Goal: Task Accomplishment & Management: Use online tool/utility

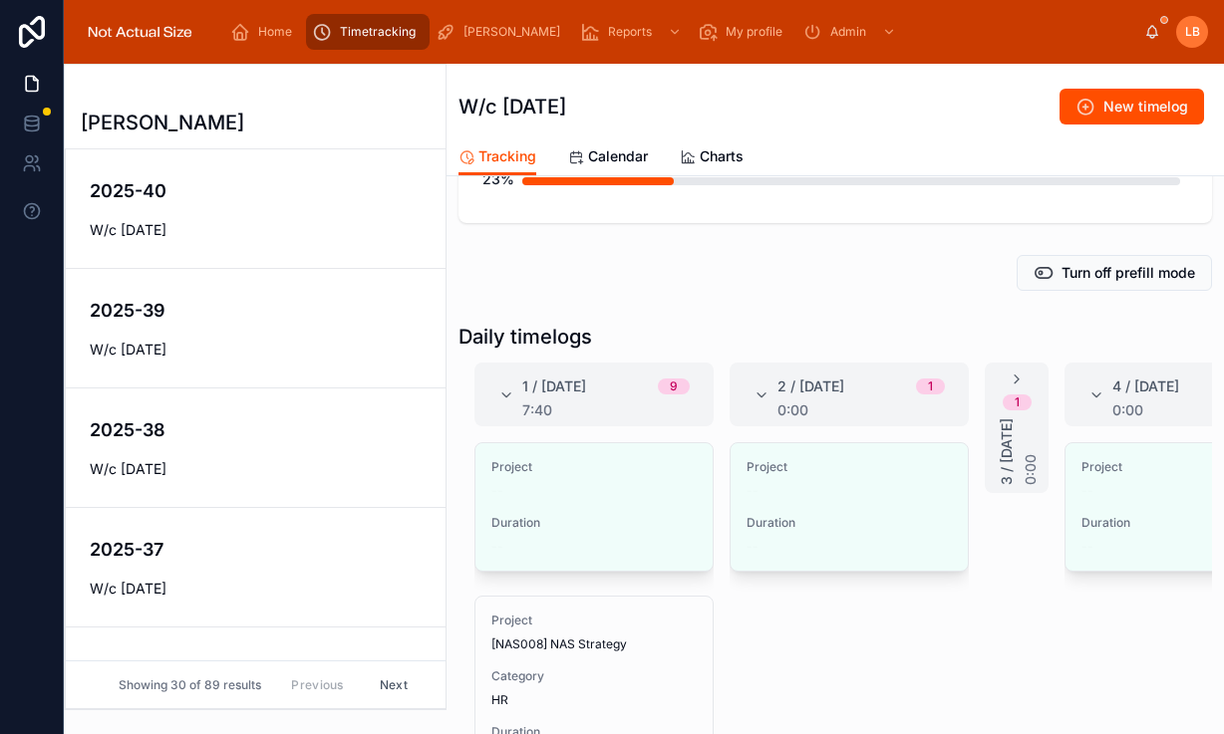
scroll to position [188, 0]
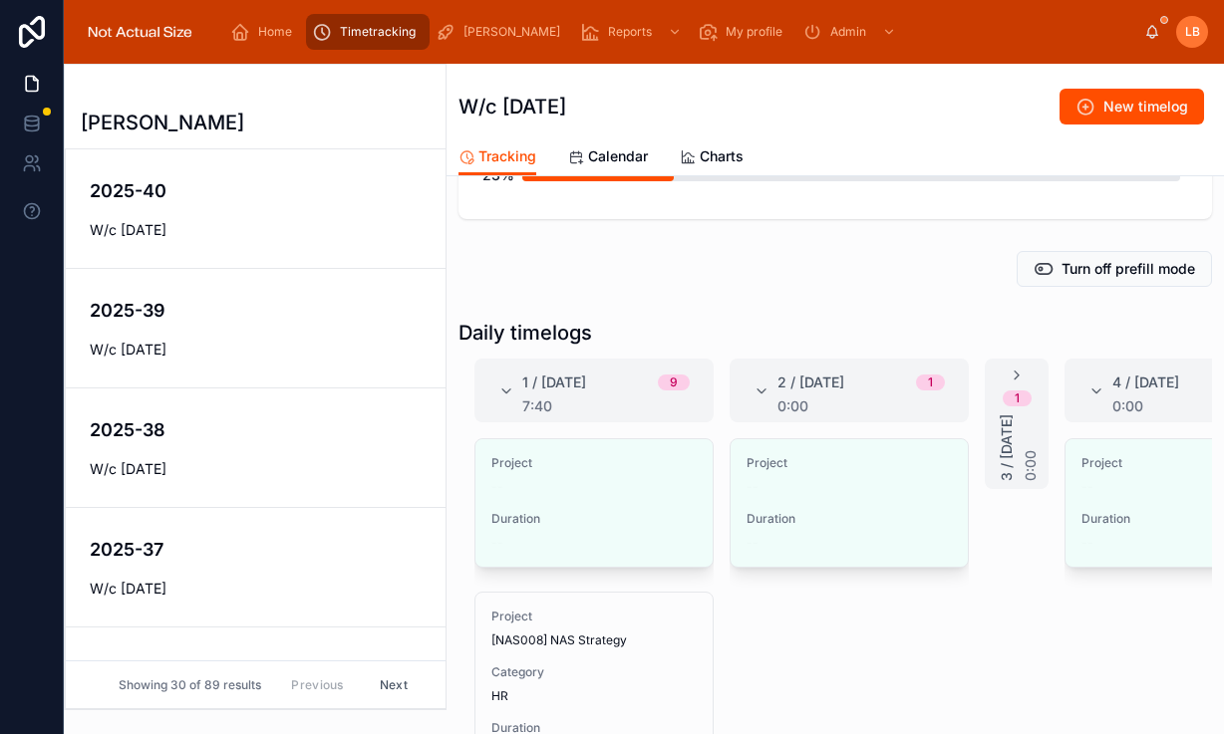
click at [613, 146] on span "Calendar" at bounding box center [618, 156] width 60 height 20
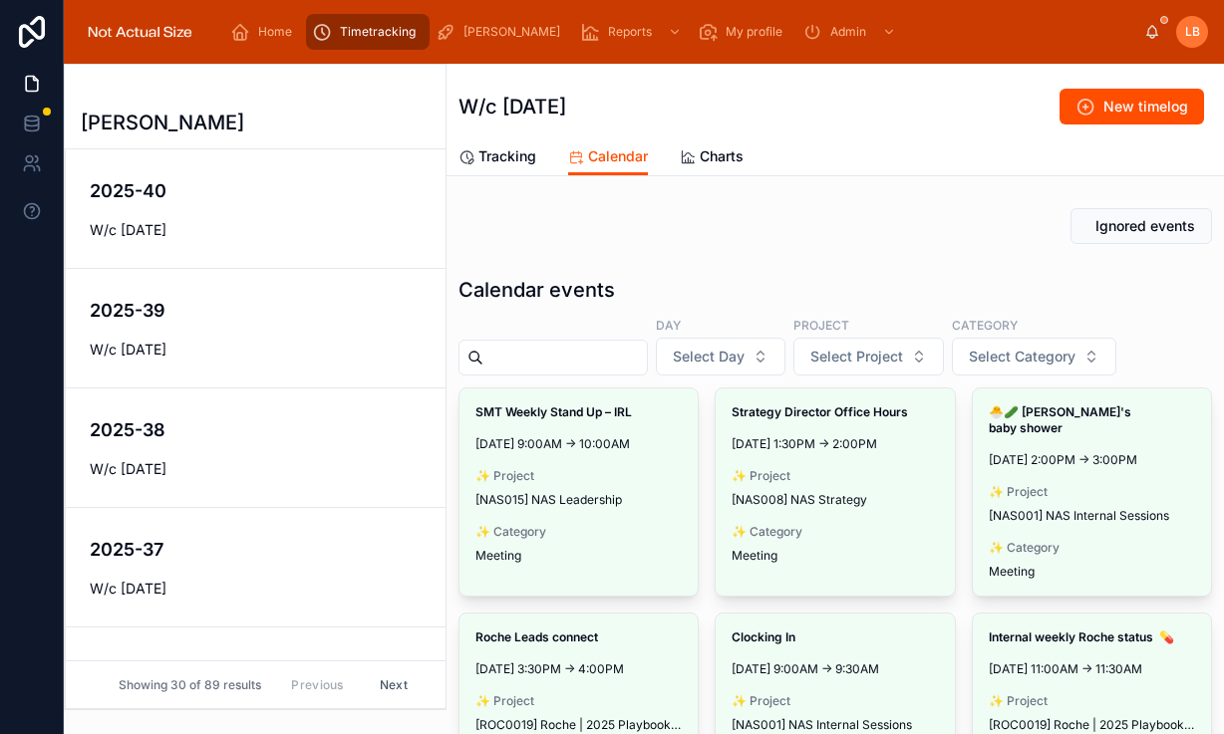
scroll to position [142, 0]
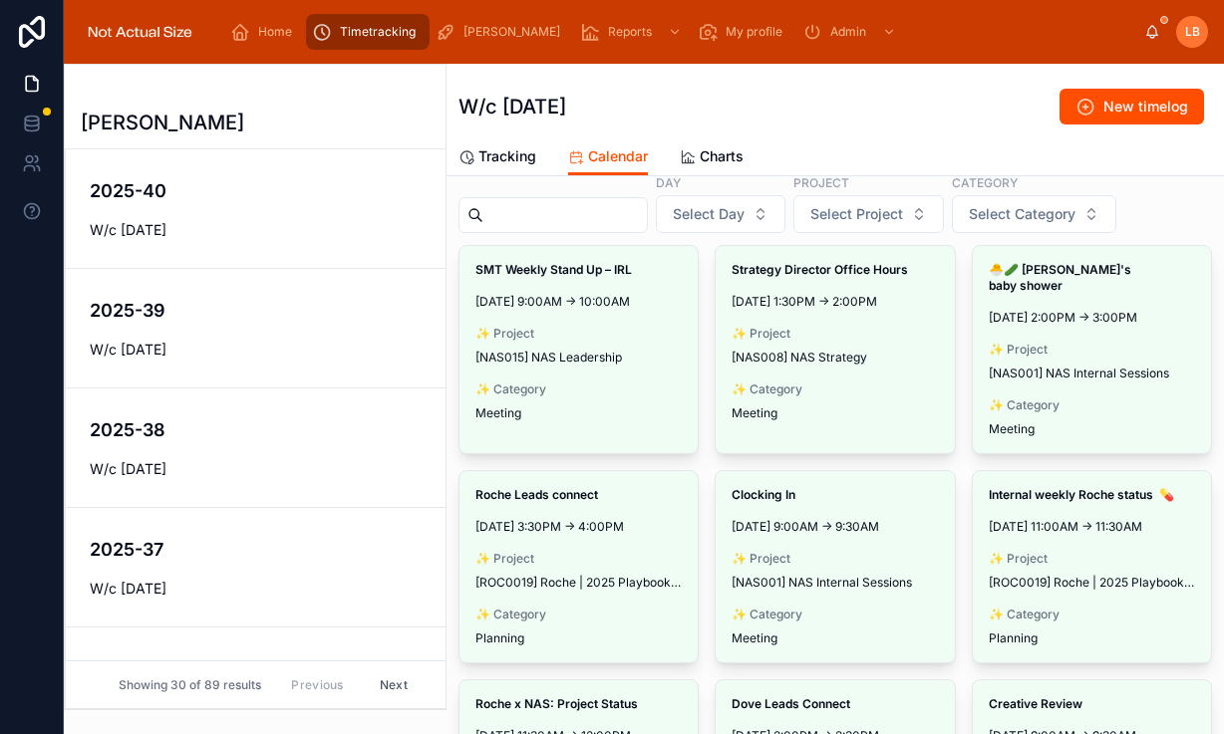
click at [0, 0] on span "Make timelog" at bounding box center [0, 0] width 0 height 0
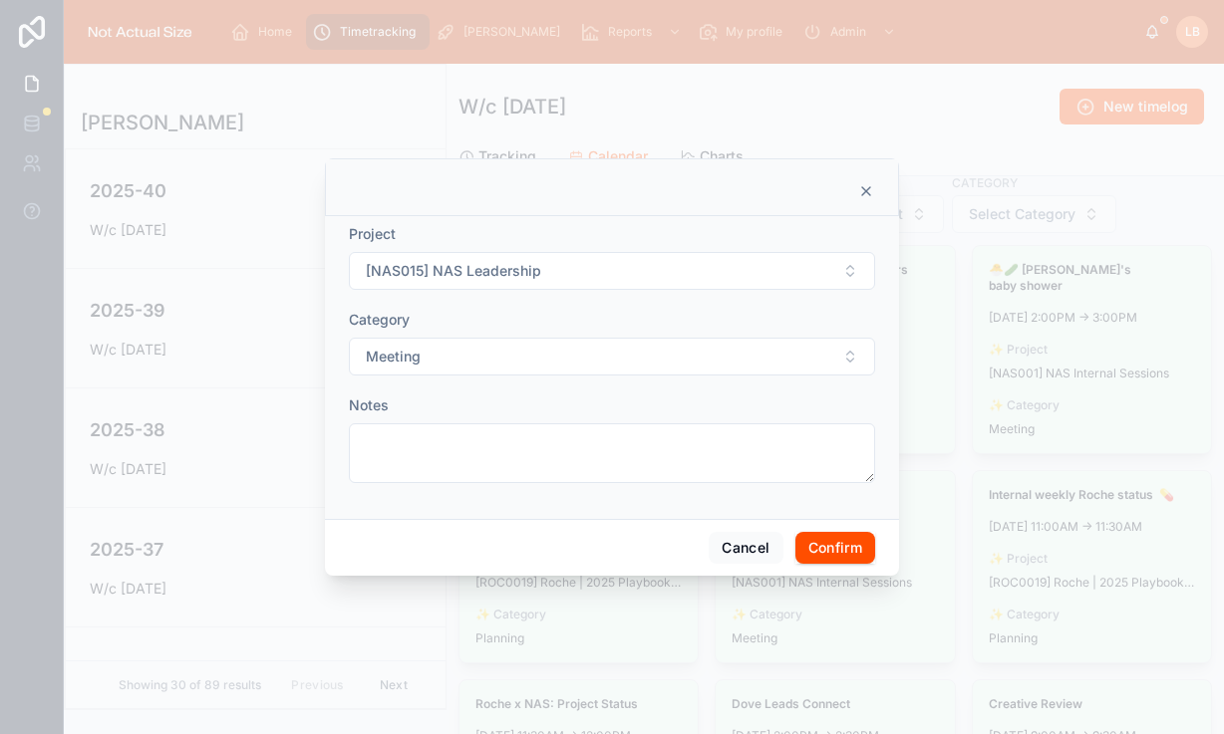
click at [857, 543] on button "Confirm" at bounding box center [835, 548] width 80 height 32
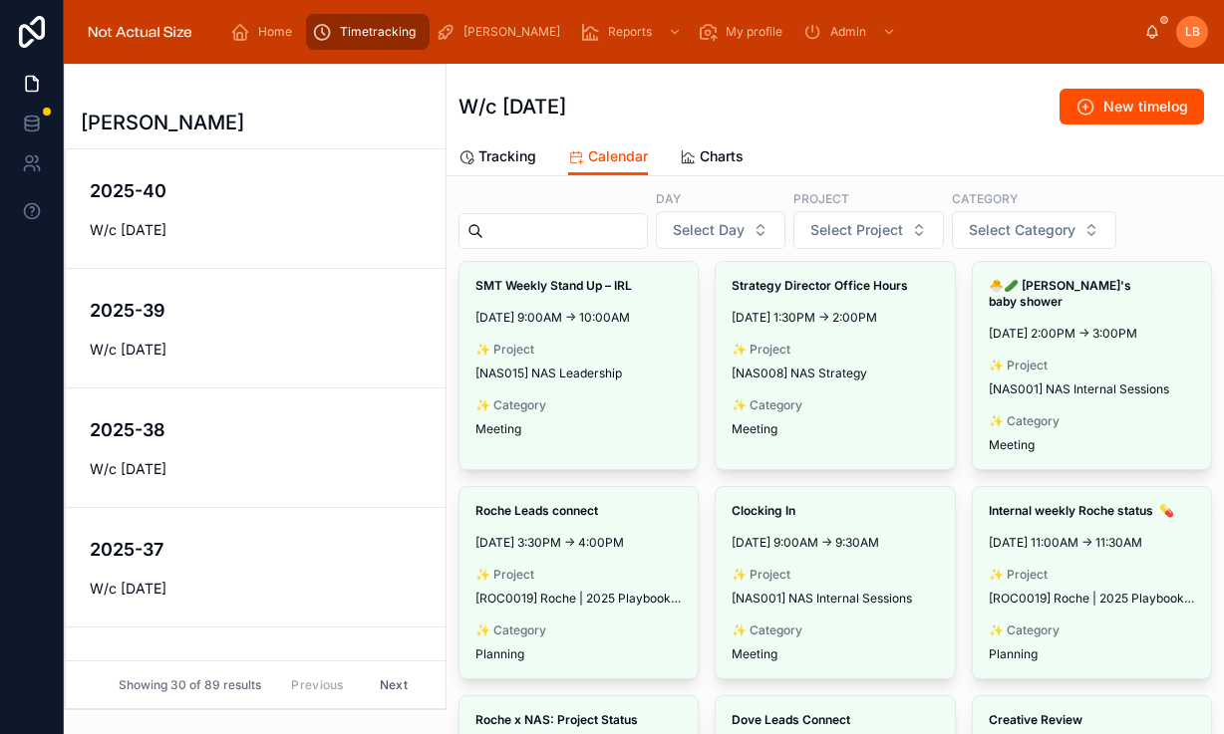
scroll to position [125, 0]
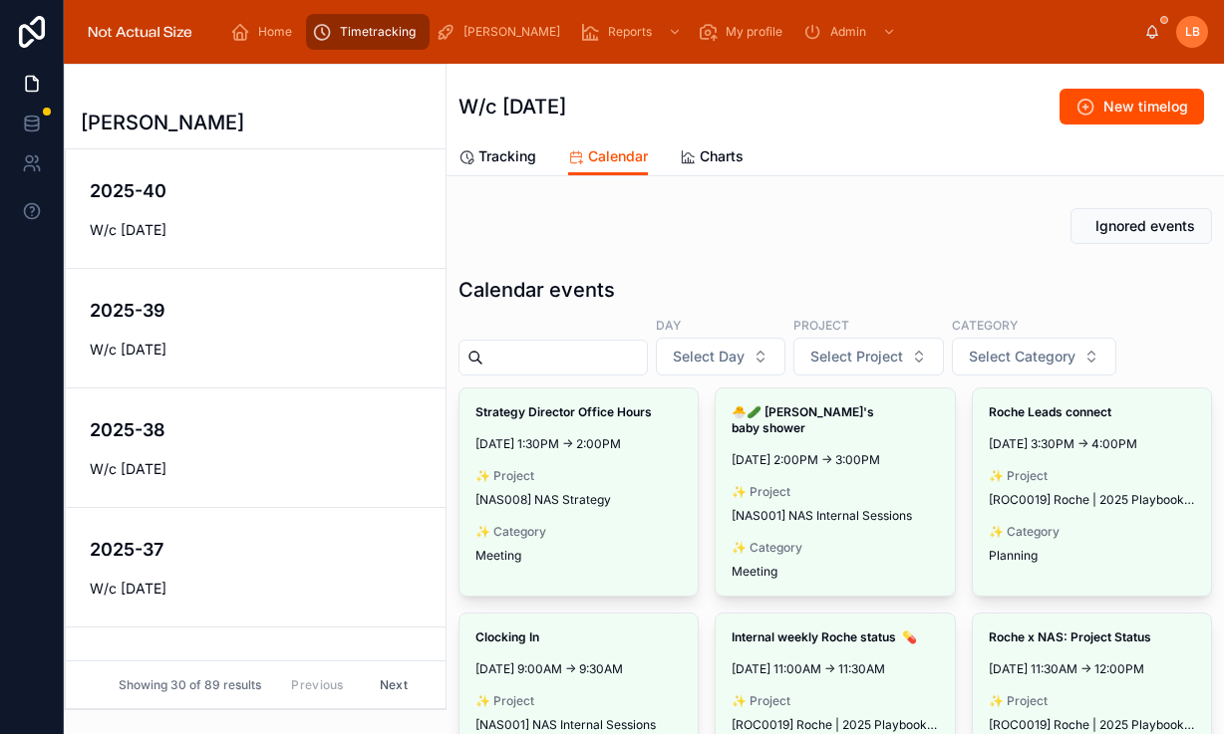
click at [0, 0] on span "Make timelog" at bounding box center [0, 0] width 0 height 0
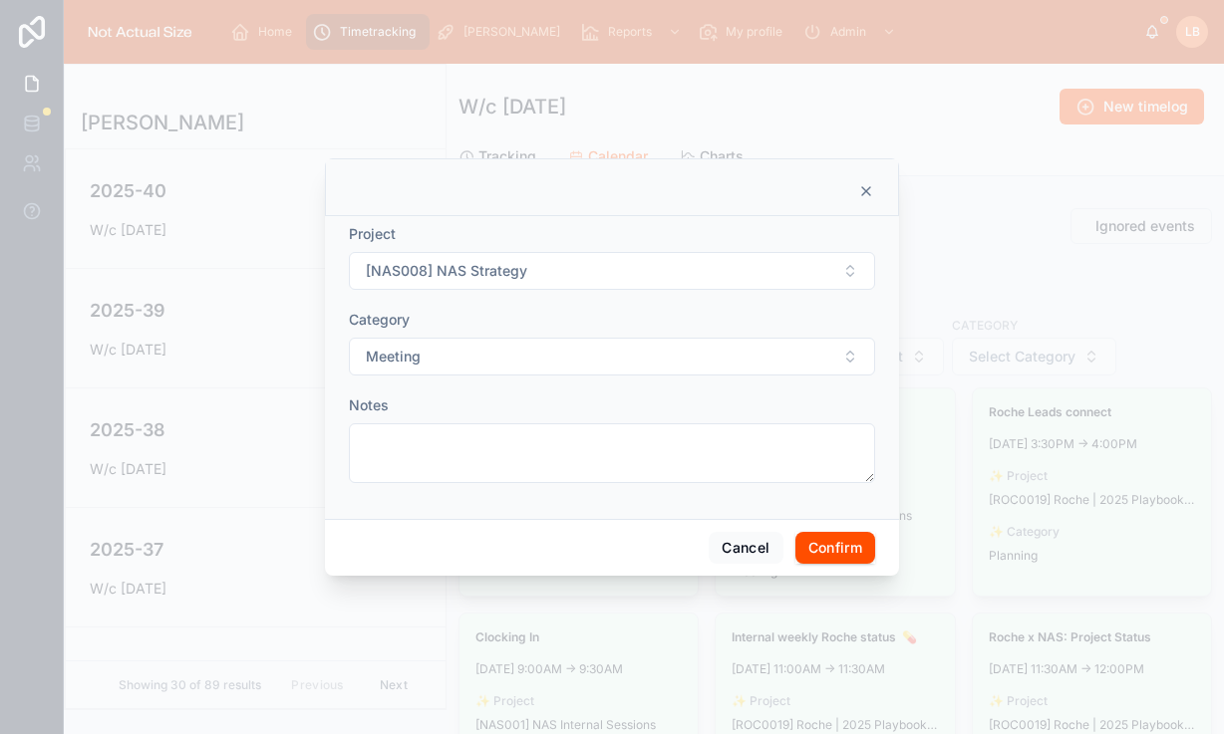
click at [536, 264] on button "[NAS008] NAS Strategy" at bounding box center [612, 271] width 526 height 38
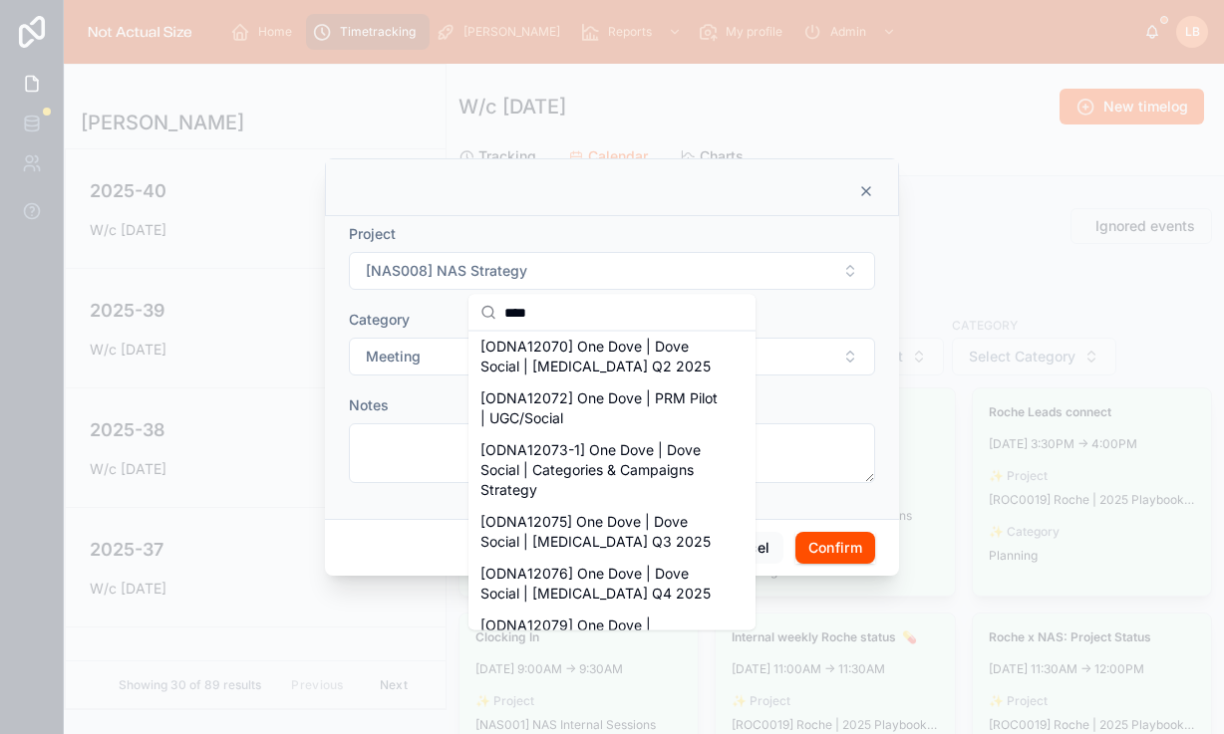
scroll to position [273, 0]
type input "****"
click at [602, 523] on span "[ODNA12075] One Dove | Dove Social | [MEDICAL_DATA] Q3 2025" at bounding box center [599, 531] width 239 height 40
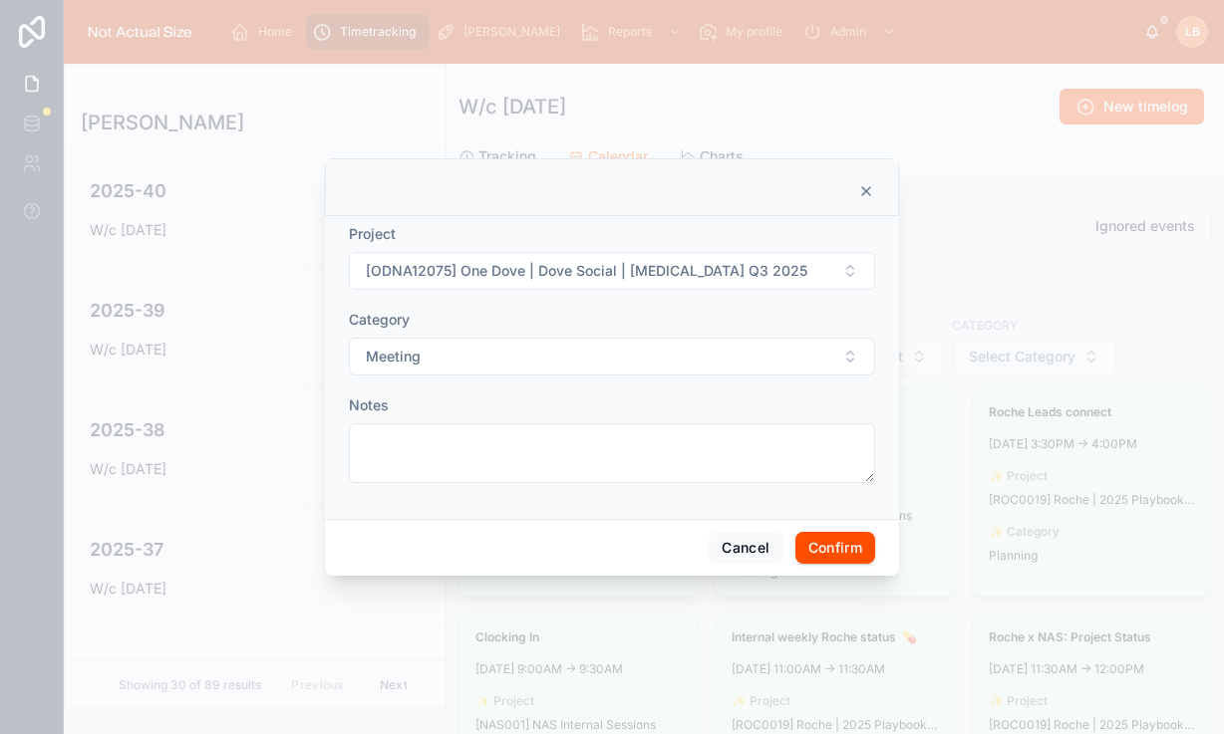
click at [652, 270] on span "[ODNA12075] One Dove | Dove Social | [MEDICAL_DATA] Q3 2025" at bounding box center [586, 271] width 441 height 20
type input "**"
click at [606, 369] on span "[ODNA12076] One Dove | Dove Social | [MEDICAL_DATA] Q4 2025" at bounding box center [599, 362] width 239 height 40
click at [853, 542] on button "Confirm" at bounding box center [835, 548] width 80 height 32
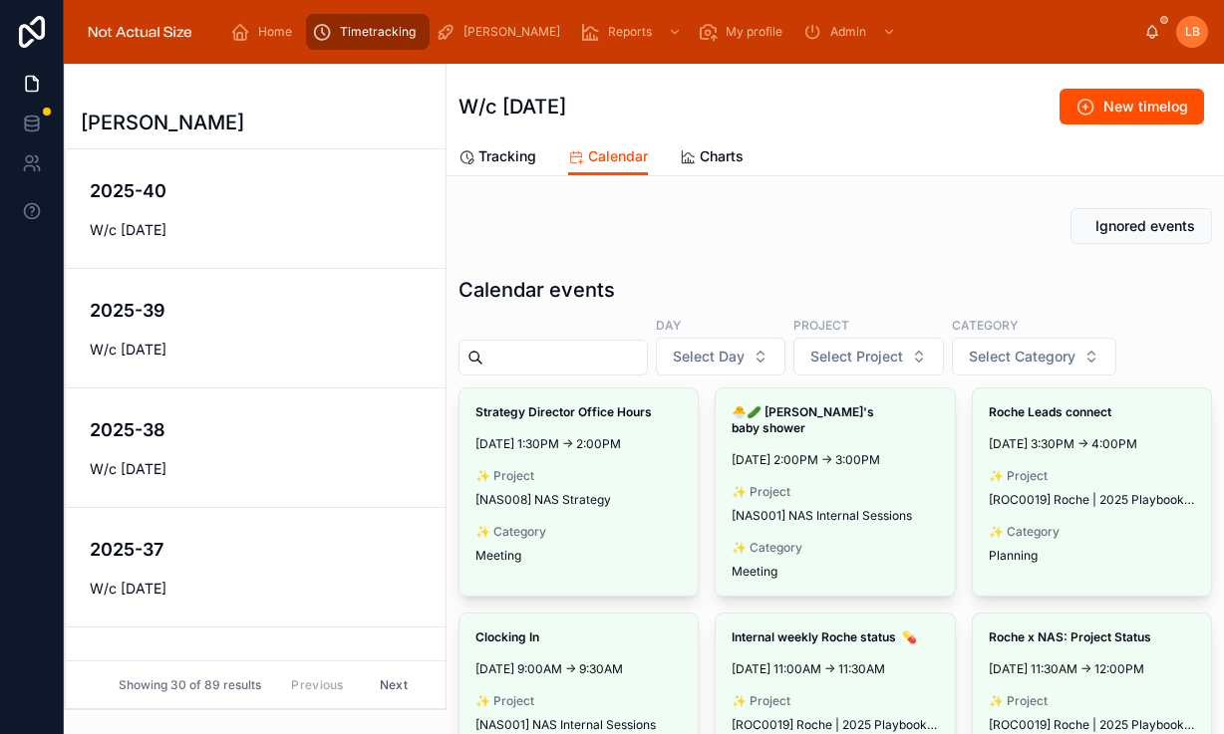
click at [0, 0] on span "Make timelog" at bounding box center [0, 0] width 0 height 0
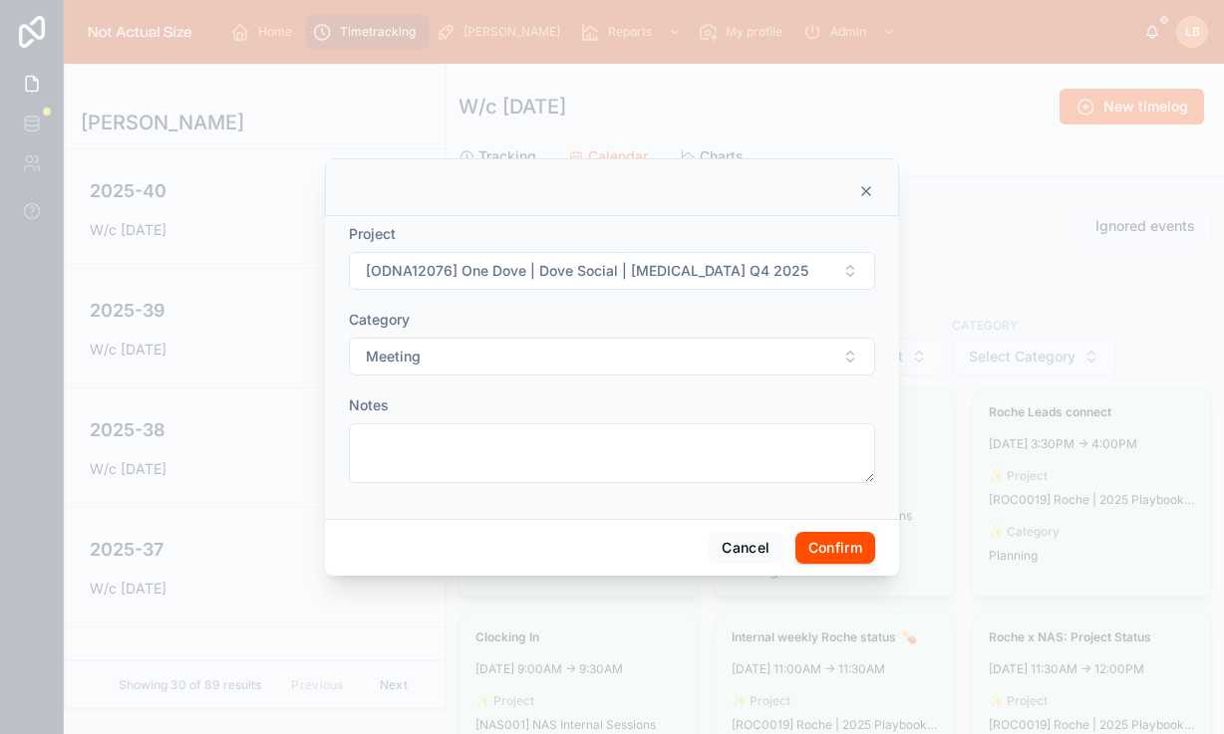
click at [813, 540] on button "Confirm" at bounding box center [835, 548] width 80 height 32
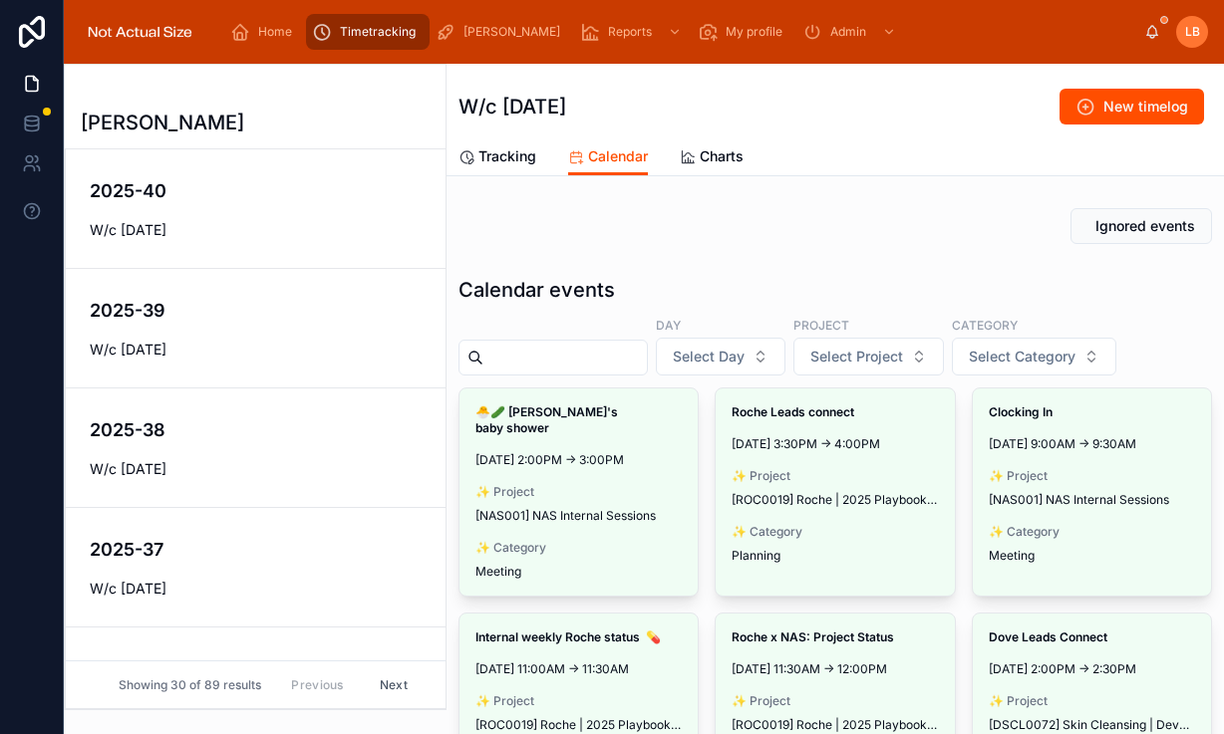
click at [0, 0] on button "Make timelog" at bounding box center [0, 0] width 0 height 0
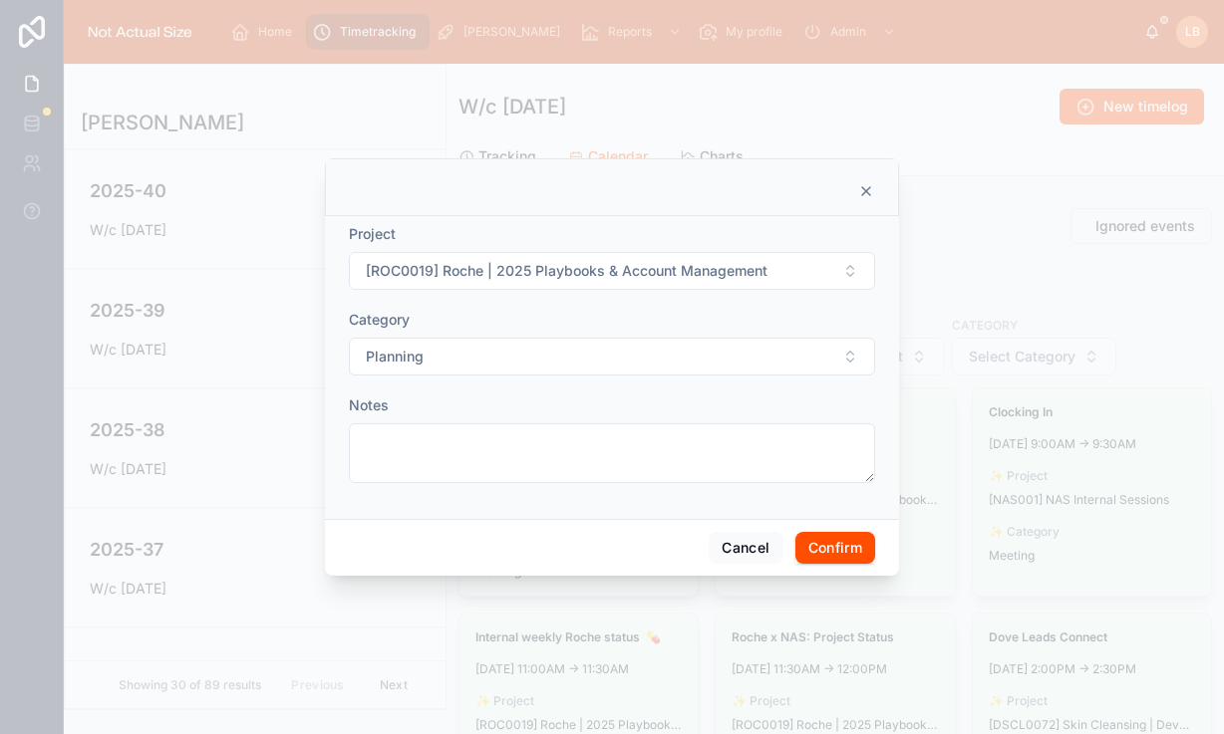
click at [834, 543] on button "Confirm" at bounding box center [835, 548] width 80 height 32
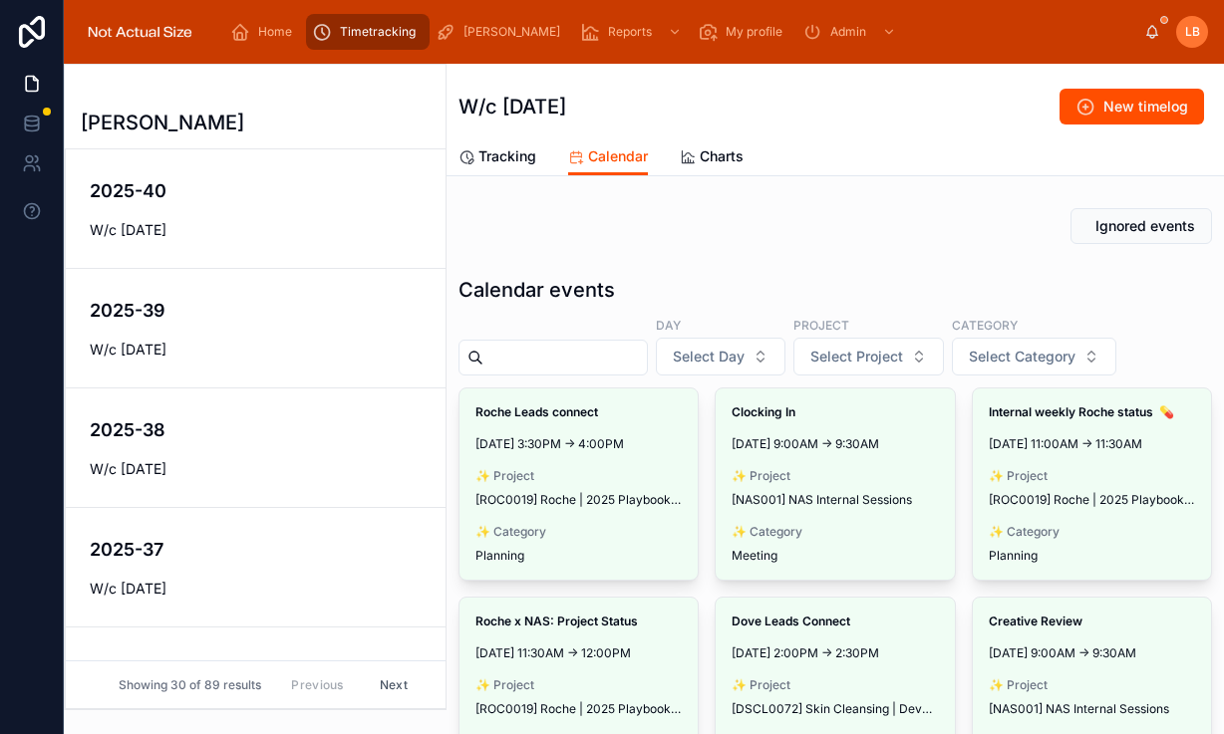
click at [0, 0] on span "Make timelog" at bounding box center [0, 0] width 0 height 0
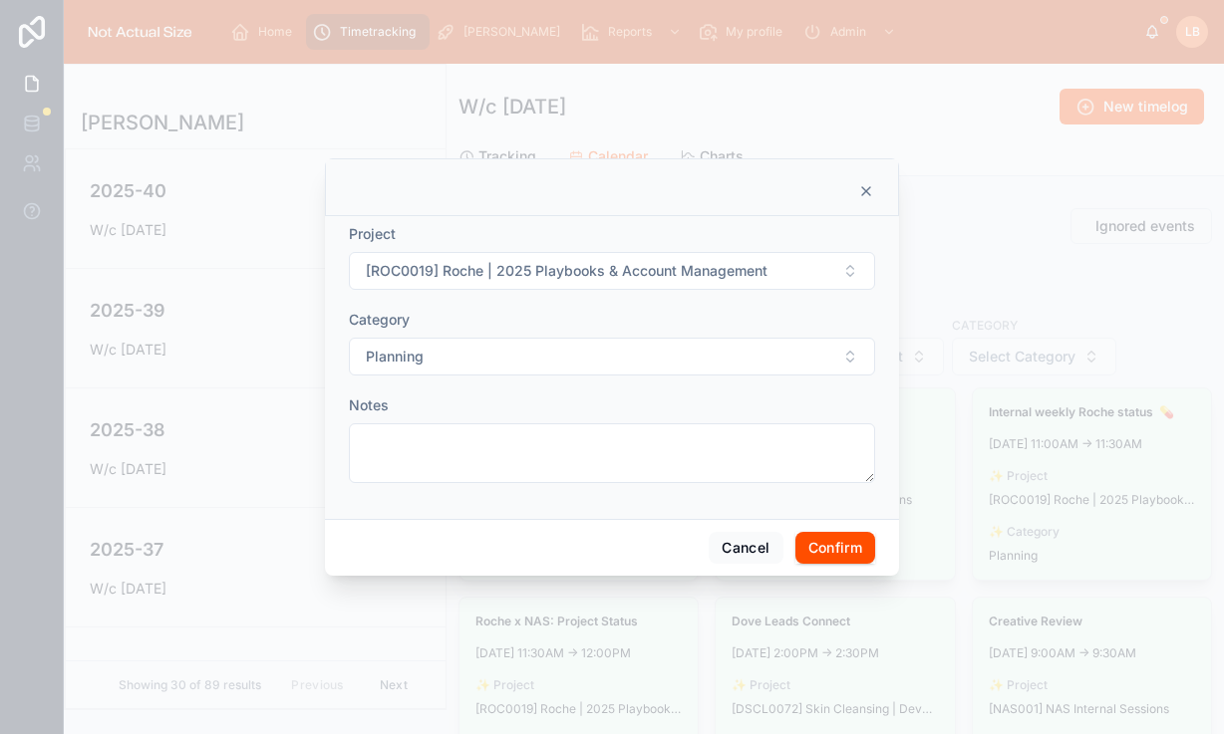
click at [625, 274] on span "[ROC0019] Roche | 2025 Playbooks & Account Management" at bounding box center [567, 271] width 402 height 20
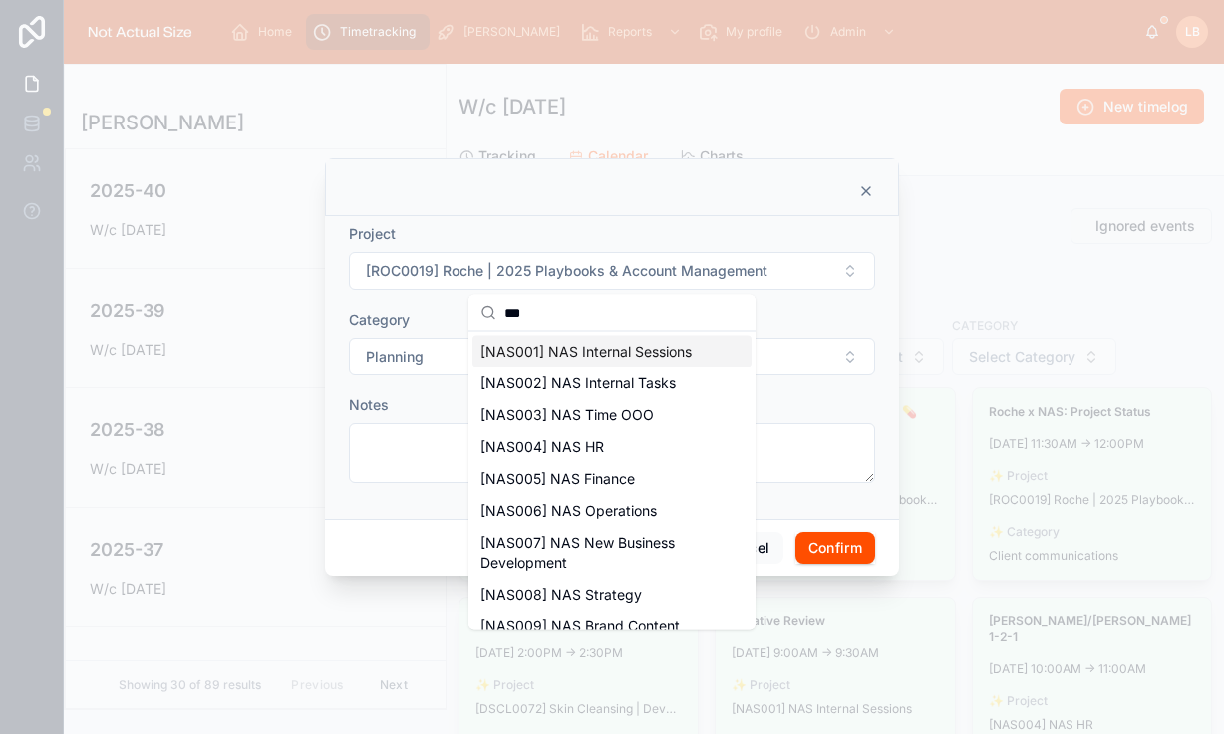
type input "***"
click at [593, 358] on span "[NAS001] NAS Internal Sessions" at bounding box center [585, 352] width 211 height 20
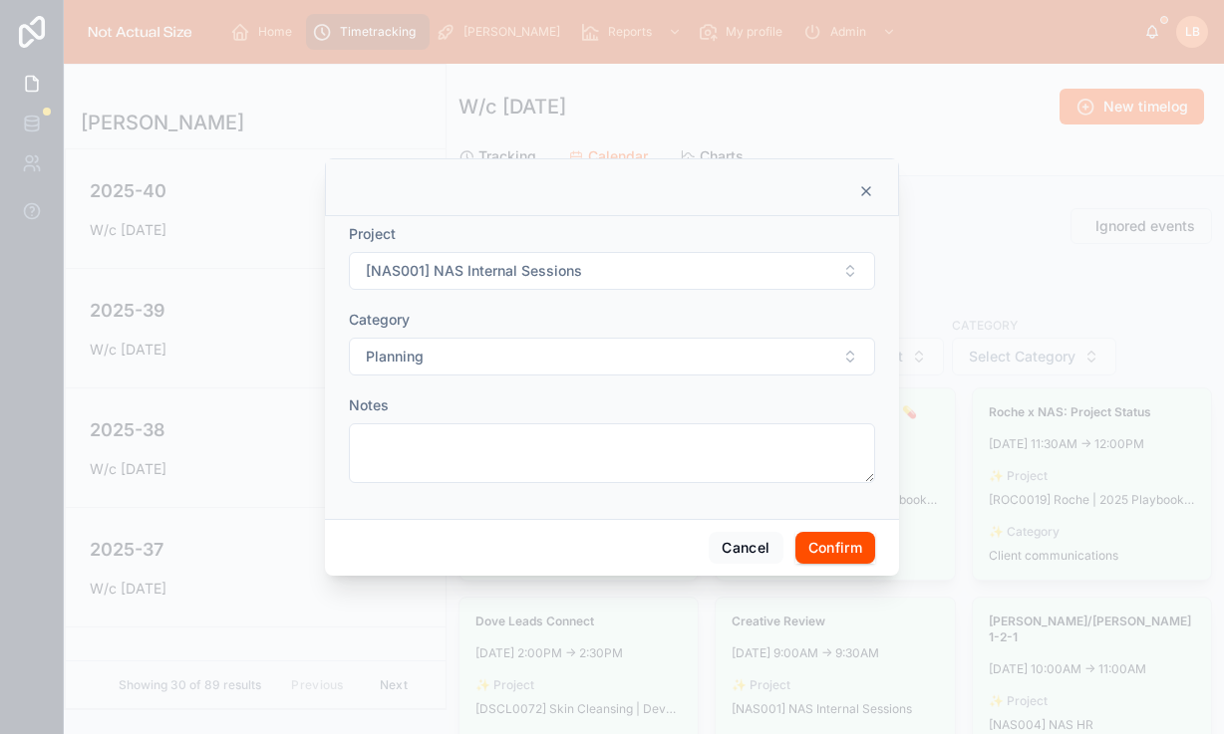
click at [846, 544] on button "Confirm" at bounding box center [835, 548] width 80 height 32
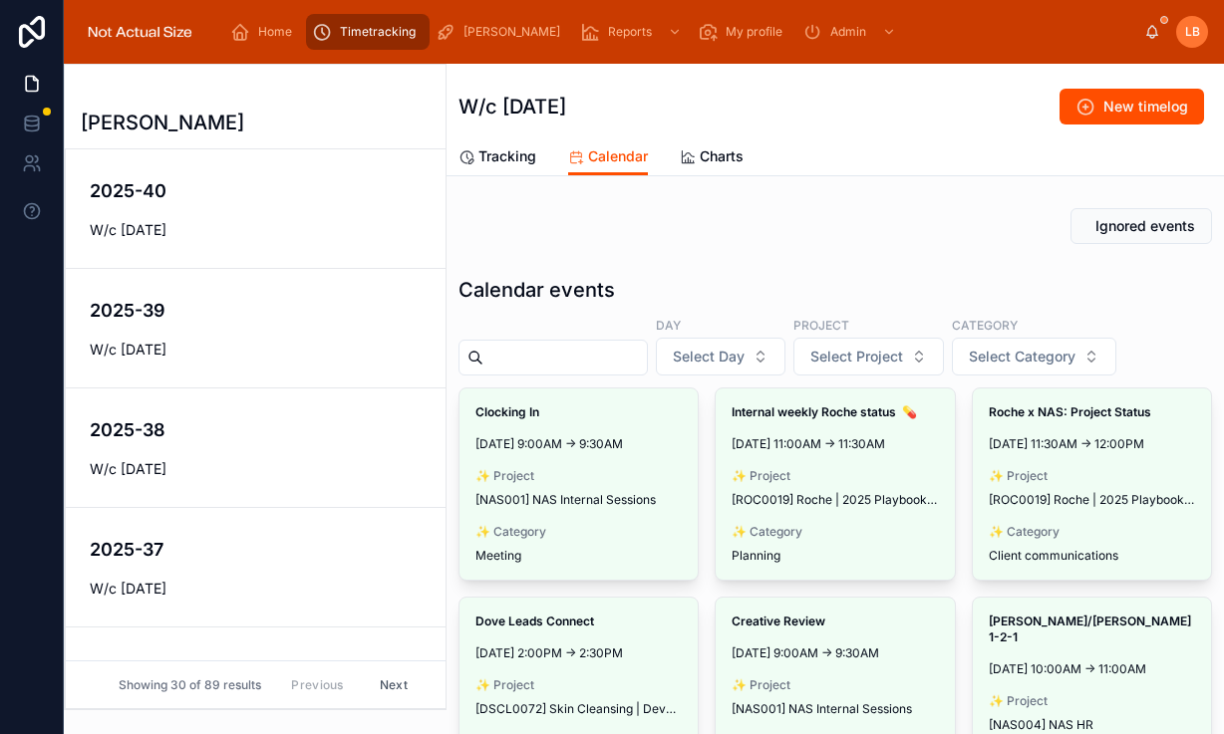
click at [0, 0] on span "Make timelog" at bounding box center [0, 0] width 0 height 0
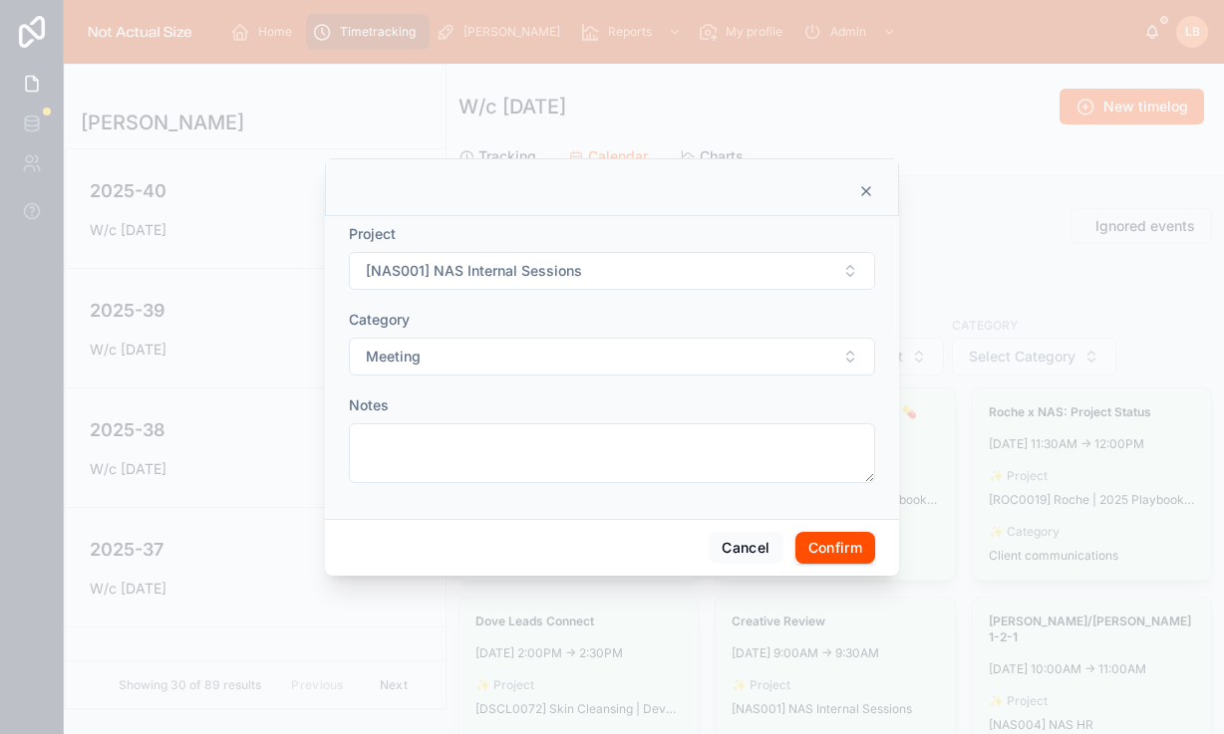
click at [821, 538] on button "Confirm" at bounding box center [835, 548] width 80 height 32
